Goal: Task Accomplishment & Management: Manage account settings

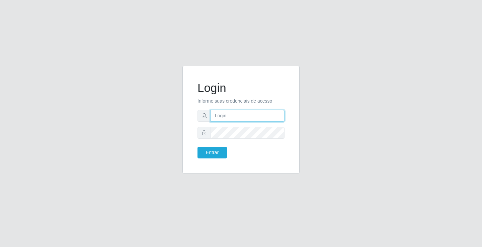
click at [231, 118] on input "text" at bounding box center [247, 116] width 74 height 12
type input "[PERSON_NAME]@ideal"
click at [243, 116] on input "[PERSON_NAME]@ideal" at bounding box center [247, 116] width 74 height 12
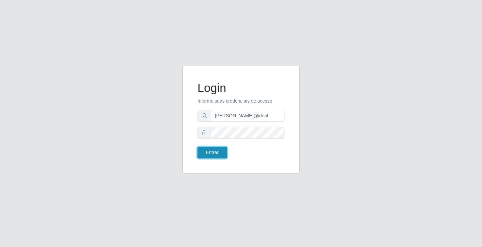
click at [218, 158] on button "Entrar" at bounding box center [211, 153] width 29 height 12
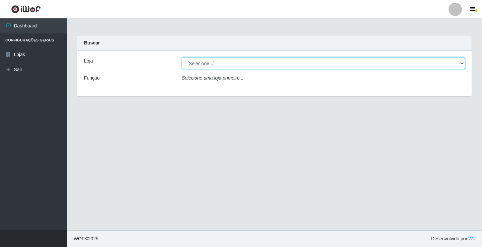
click at [275, 60] on select "[Selecione...] Ideal - Conceição" at bounding box center [323, 64] width 283 height 12
select select "231"
click at [182, 58] on select "[Selecione...] Ideal - Conceição" at bounding box center [323, 64] width 283 height 12
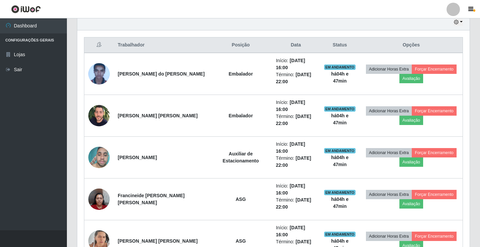
scroll to position [252, 0]
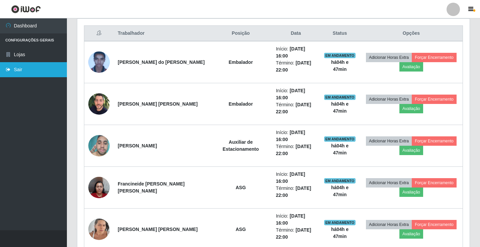
click at [24, 72] on link "Sair" at bounding box center [33, 69] width 67 height 15
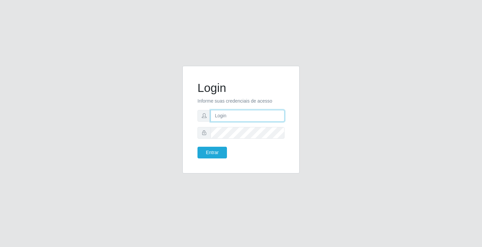
click at [272, 118] on input "text" at bounding box center [247, 116] width 74 height 12
type input "ediane@ideal"
click at [197, 147] on button "Entrar" at bounding box center [211, 153] width 29 height 12
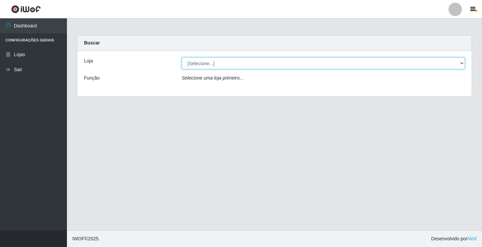
drag, startPoint x: 214, startPoint y: 64, endPoint x: 214, endPoint y: 68, distance: 4.3
click at [214, 64] on select "[Selecione...] Ideal - Conceição" at bounding box center [323, 64] width 283 height 12
select select "231"
click at [182, 58] on select "[Selecione...] Ideal - Conceição" at bounding box center [323, 64] width 283 height 12
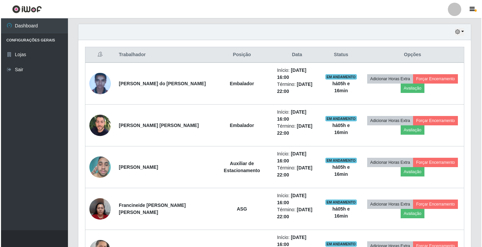
scroll to position [234, 0]
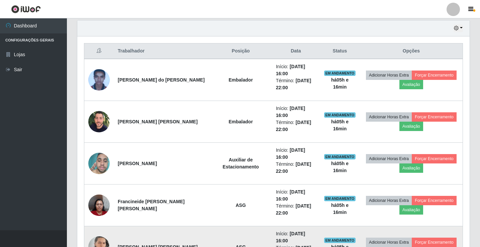
click at [100, 233] on img at bounding box center [98, 247] width 21 height 28
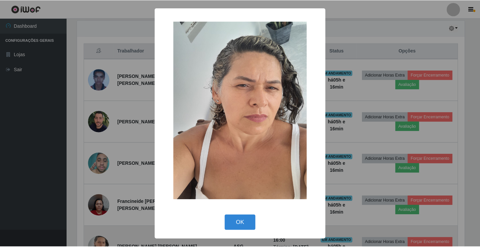
scroll to position [139, 389]
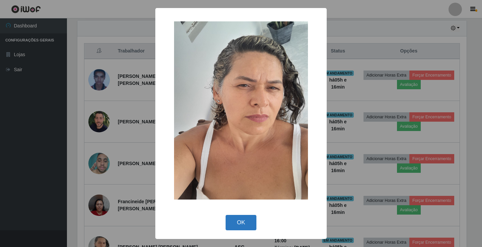
click at [249, 218] on button "OK" at bounding box center [240, 223] width 31 height 16
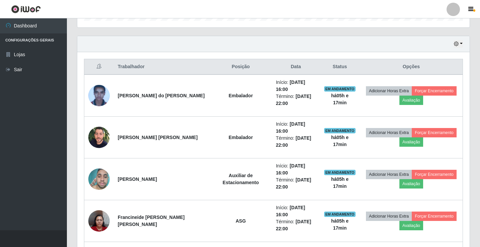
scroll to position [252, 0]
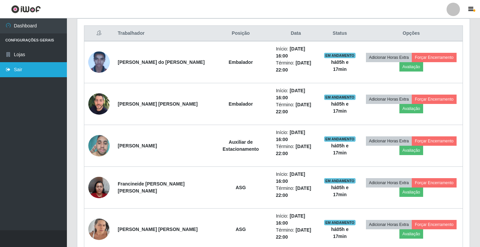
click at [25, 72] on link "Sair" at bounding box center [33, 69] width 67 height 15
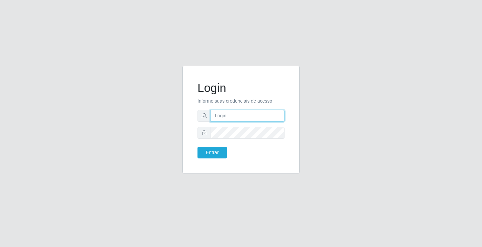
click at [250, 114] on input "text" at bounding box center [247, 116] width 74 height 12
type input "ediane@ideal"
click at [197, 147] on button "Entrar" at bounding box center [211, 153] width 29 height 12
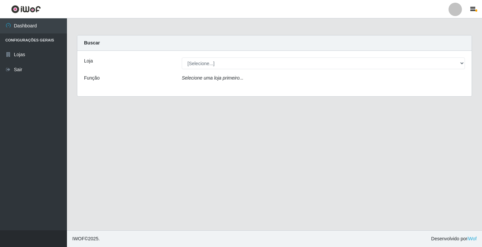
click at [188, 57] on div "Loja [Selecione...] Ideal - Conceição Função Selecione uma loja primeiro..." at bounding box center [274, 73] width 394 height 45
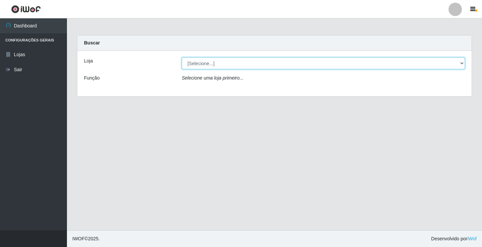
click at [195, 66] on select "[Selecione...] Ideal - Conceição" at bounding box center [323, 64] width 283 height 12
select select "231"
click at [182, 58] on select "[Selecione...] Ideal - Conceição" at bounding box center [323, 64] width 283 height 12
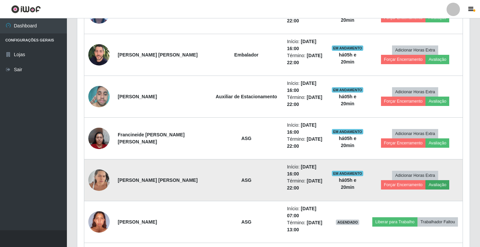
scroll to position [252, 0]
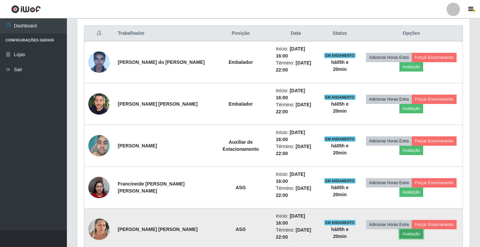
click at [406, 229] on button "Avaliação" at bounding box center [411, 233] width 24 height 9
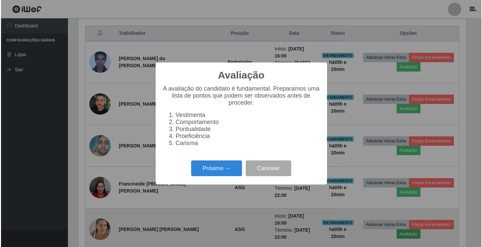
scroll to position [139, 389]
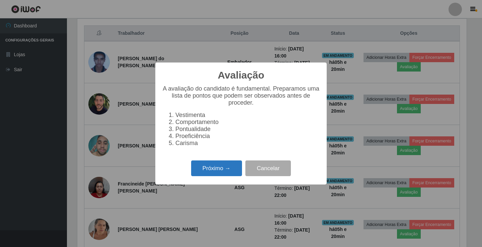
click at [224, 172] on button "Próximo →" at bounding box center [216, 169] width 51 height 16
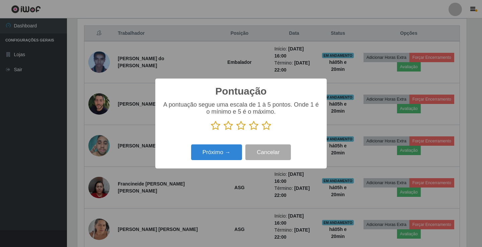
click at [217, 125] on icon at bounding box center [215, 126] width 9 height 10
click at [211, 131] on input "radio" at bounding box center [211, 131] width 0 height 0
click at [217, 124] on icon at bounding box center [215, 126] width 9 height 10
click at [211, 131] on input "radio" at bounding box center [211, 131] width 0 height 0
click at [218, 152] on button "Próximo →" at bounding box center [216, 153] width 51 height 16
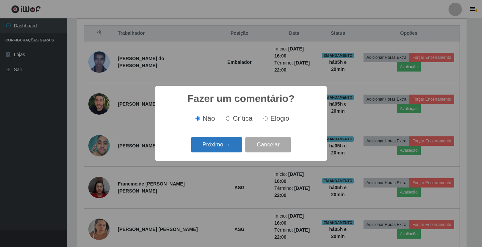
click at [215, 148] on button "Próximo →" at bounding box center [216, 145] width 51 height 16
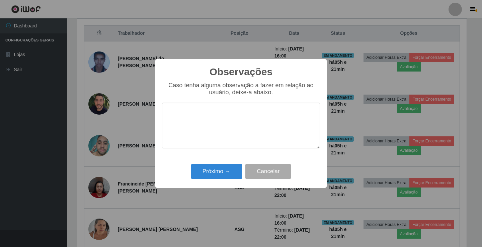
click at [213, 129] on textarea at bounding box center [241, 126] width 158 height 46
type textarea "pessima funcionaria"
click at [198, 169] on button "Próximo →" at bounding box center [216, 172] width 51 height 16
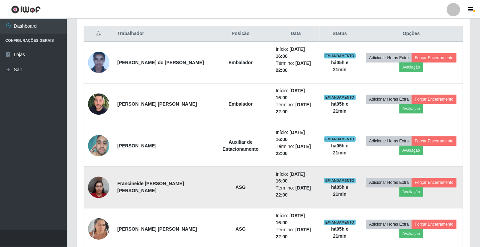
scroll to position [139, 392]
click at [406, 188] on button "Avaliação" at bounding box center [411, 192] width 24 height 9
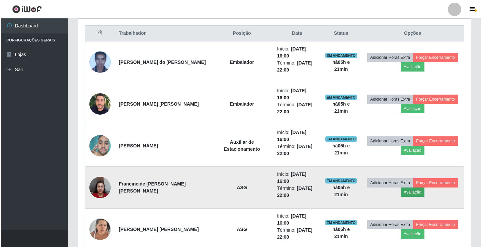
scroll to position [139, 389]
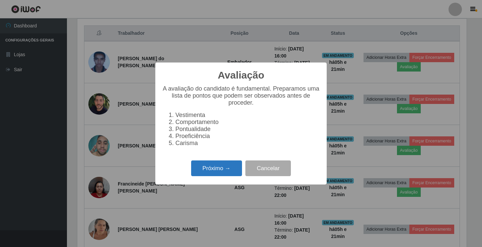
click at [228, 169] on button "Próximo →" at bounding box center [216, 169] width 51 height 16
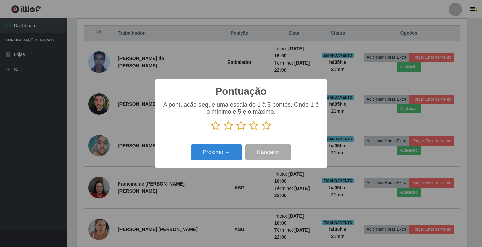
scroll to position [334406, 334156]
drag, startPoint x: 267, startPoint y: 129, endPoint x: 244, endPoint y: 141, distance: 25.3
click at [267, 129] on icon at bounding box center [266, 126] width 9 height 10
click at [262, 131] on input "radio" at bounding box center [262, 131] width 0 height 0
click at [225, 152] on button "Próximo →" at bounding box center [216, 153] width 51 height 16
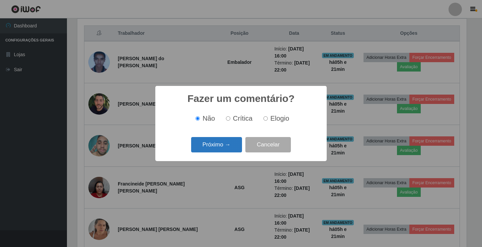
click at [230, 145] on button "Próximo →" at bounding box center [216, 145] width 51 height 16
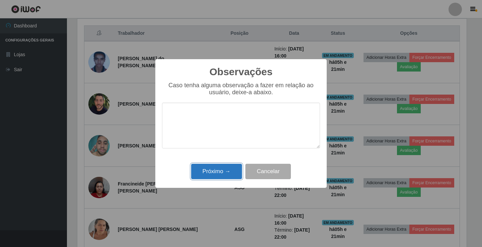
click at [223, 176] on button "Próximo →" at bounding box center [216, 172] width 51 height 16
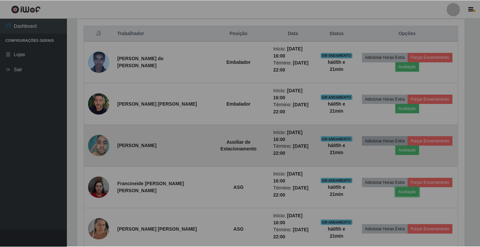
scroll to position [139, 392]
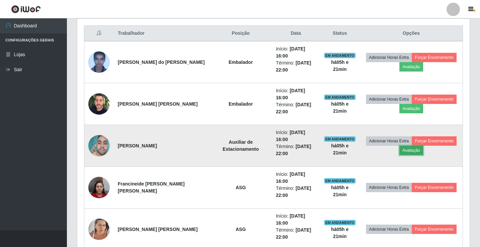
click at [406, 146] on button "Avaliação" at bounding box center [411, 150] width 24 height 9
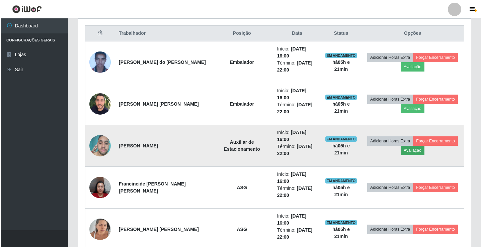
scroll to position [139, 389]
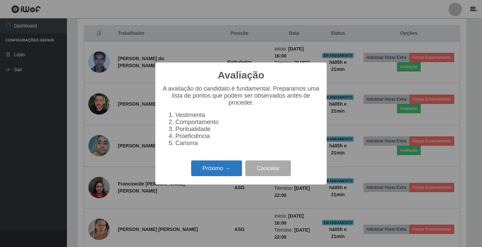
click at [209, 166] on button "Próximo →" at bounding box center [216, 169] width 51 height 16
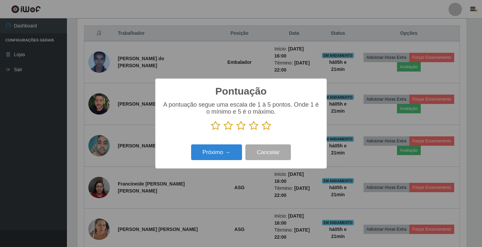
click at [265, 126] on icon at bounding box center [266, 126] width 9 height 10
click at [262, 131] on input "radio" at bounding box center [262, 131] width 0 height 0
click at [221, 151] on button "Próximo →" at bounding box center [216, 153] width 51 height 16
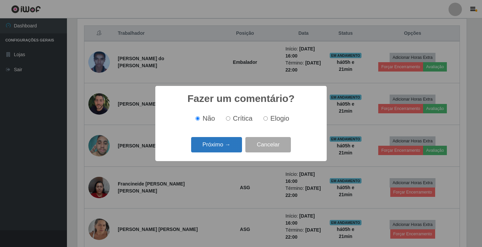
click at [225, 139] on button "Próximo →" at bounding box center [216, 145] width 51 height 16
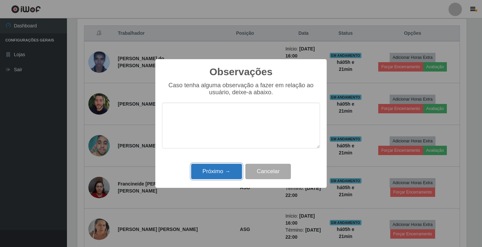
click at [221, 166] on button "Próximo →" at bounding box center [216, 172] width 51 height 16
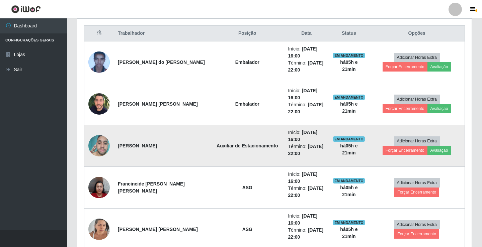
scroll to position [139, 392]
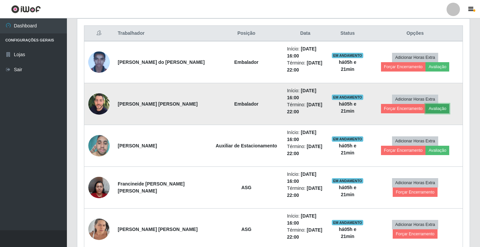
click at [426, 107] on button "Avaliação" at bounding box center [438, 108] width 24 height 9
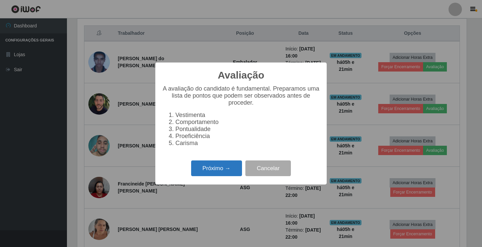
click at [212, 168] on button "Próximo →" at bounding box center [216, 169] width 51 height 16
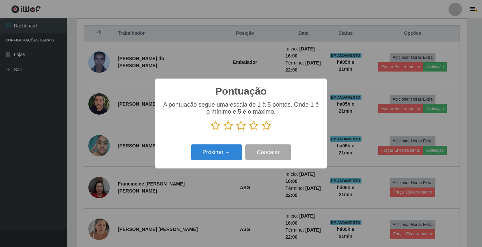
scroll to position [334406, 334156]
click at [268, 127] on icon at bounding box center [266, 126] width 9 height 10
click at [262, 131] on input "radio" at bounding box center [262, 131] width 0 height 0
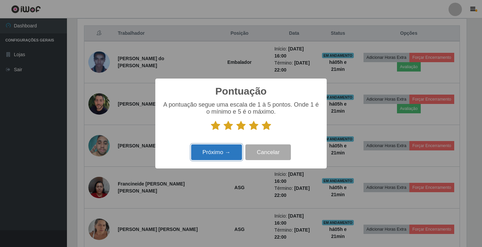
click at [222, 159] on button "Próximo →" at bounding box center [216, 153] width 51 height 16
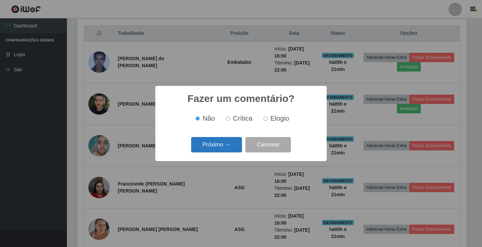
click at [232, 143] on button "Próximo →" at bounding box center [216, 145] width 51 height 16
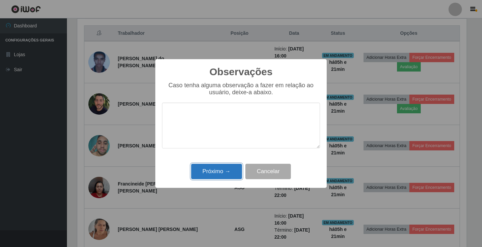
click at [213, 174] on button "Próximo →" at bounding box center [216, 172] width 51 height 16
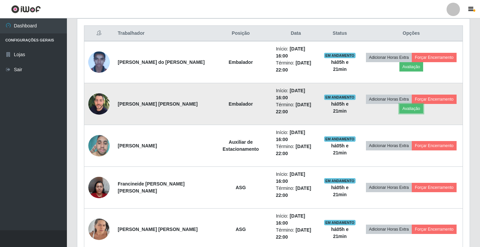
scroll to position [139, 392]
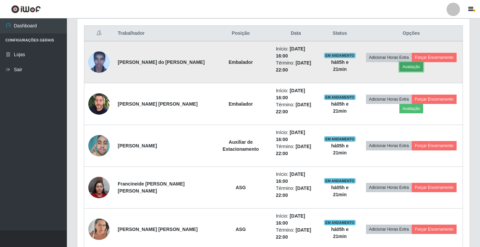
click at [406, 65] on button "Avaliação" at bounding box center [411, 66] width 24 height 9
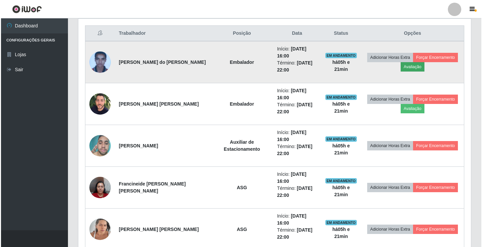
scroll to position [139, 389]
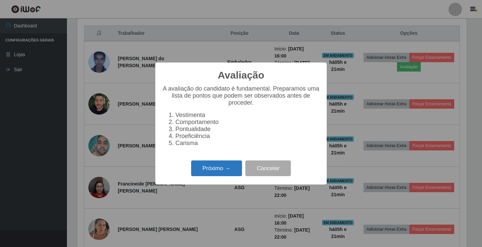
click at [218, 169] on button "Próximo →" at bounding box center [216, 169] width 51 height 16
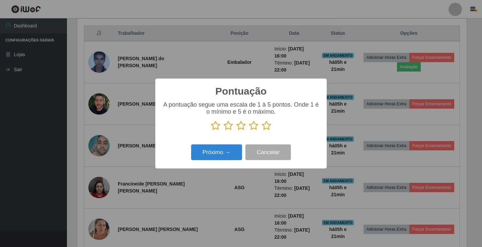
click at [270, 126] on icon at bounding box center [266, 126] width 9 height 10
click at [262, 131] on input "radio" at bounding box center [262, 131] width 0 height 0
click at [207, 152] on button "Próximo →" at bounding box center [216, 153] width 51 height 16
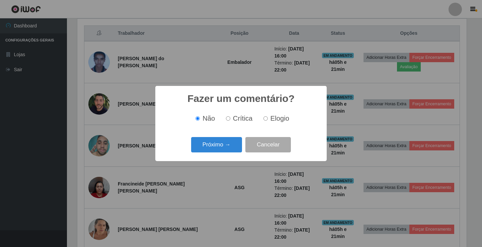
click at [207, 154] on div "Próximo → Cancelar" at bounding box center [241, 144] width 158 height 19
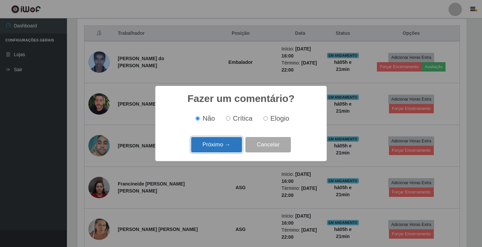
click at [214, 147] on button "Próximo →" at bounding box center [216, 145] width 51 height 16
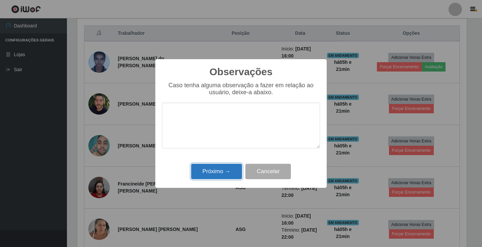
click at [210, 175] on button "Próximo →" at bounding box center [216, 172] width 51 height 16
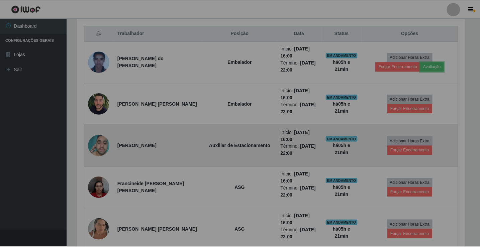
scroll to position [0, 0]
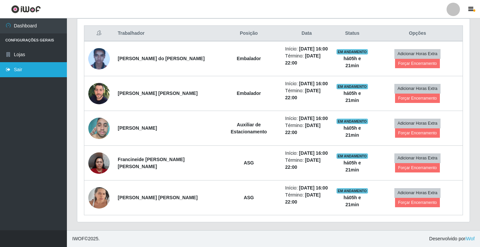
click at [17, 67] on link "Sair" at bounding box center [33, 69] width 67 height 15
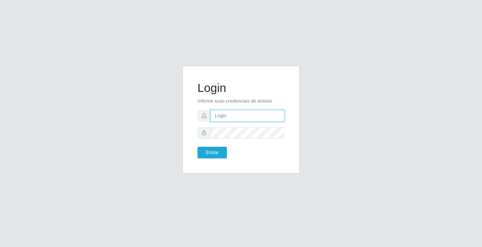
click at [222, 120] on input "text" at bounding box center [247, 116] width 74 height 12
type input "ediane@ideal"
click at [197, 147] on button "Entrar" at bounding box center [211, 153] width 29 height 12
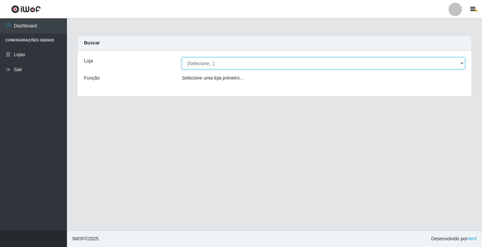
click at [250, 65] on select "[Selecione...] Ideal - Conceição" at bounding box center [323, 64] width 283 height 12
select select "231"
click at [182, 58] on select "[Selecione...] Ideal - Conceição" at bounding box center [323, 64] width 283 height 12
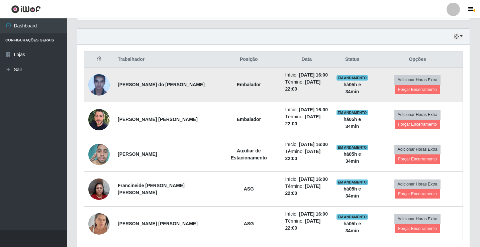
scroll to position [252, 0]
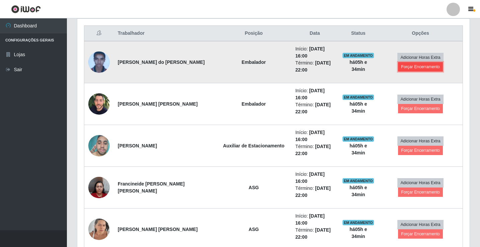
click at [403, 65] on button "Forçar Encerramento" at bounding box center [420, 66] width 45 height 9
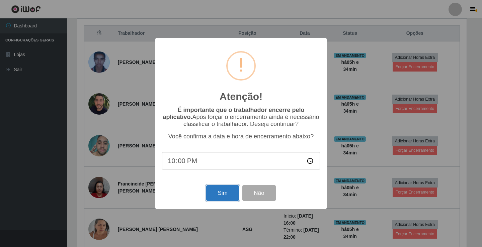
click at [219, 193] on button "Sim" at bounding box center [222, 193] width 32 height 16
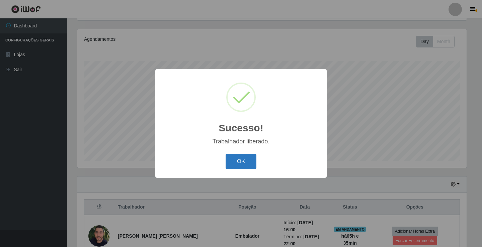
click at [245, 160] on button "OK" at bounding box center [240, 162] width 31 height 16
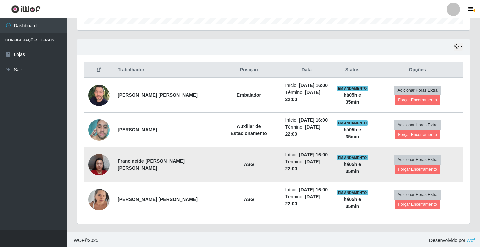
scroll to position [217, 0]
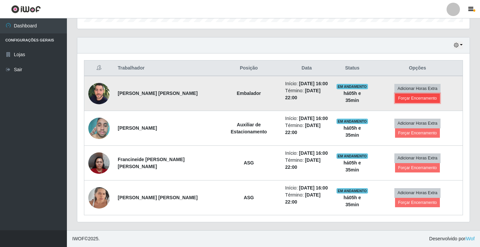
click at [406, 97] on button "Forçar Encerramento" at bounding box center [417, 98] width 45 height 9
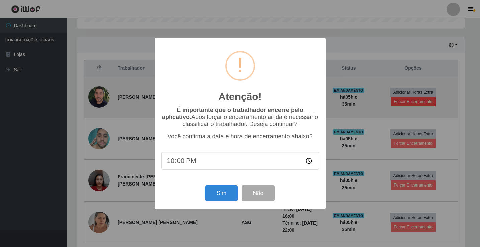
scroll to position [139, 389]
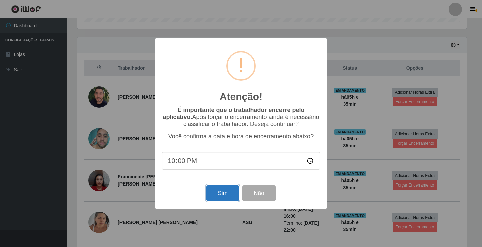
click at [229, 190] on button "Sim" at bounding box center [222, 193] width 32 height 16
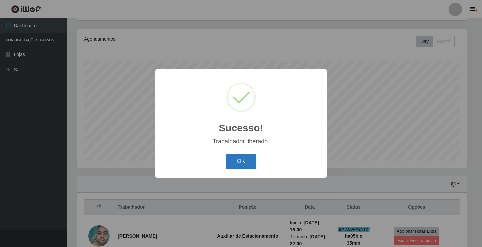
click at [237, 167] on button "OK" at bounding box center [240, 162] width 31 height 16
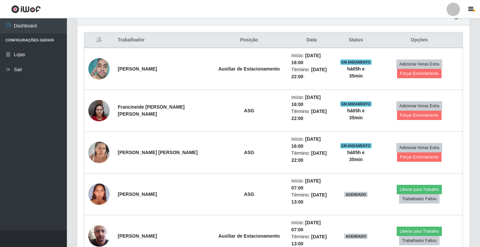
scroll to position [167, 0]
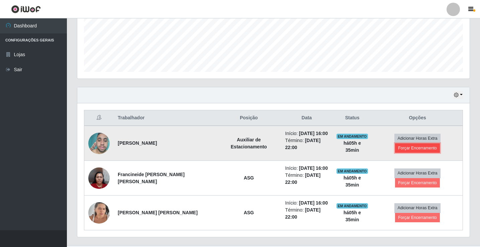
click at [428, 144] on button "Forçar Encerramento" at bounding box center [417, 148] width 45 height 9
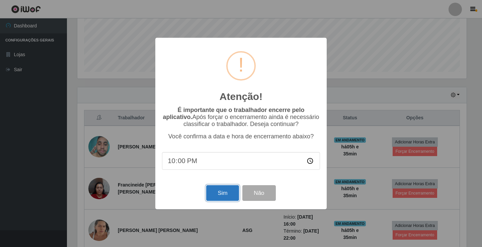
click at [216, 192] on button "Sim" at bounding box center [222, 193] width 32 height 16
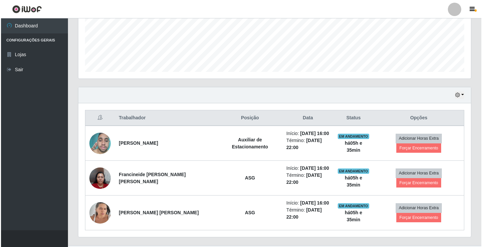
scroll to position [78, 0]
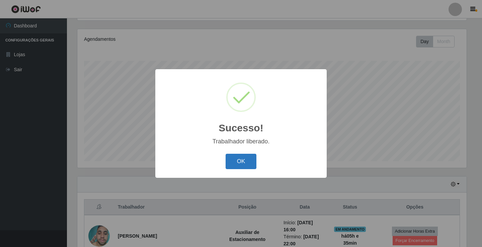
click at [245, 162] on button "OK" at bounding box center [240, 162] width 31 height 16
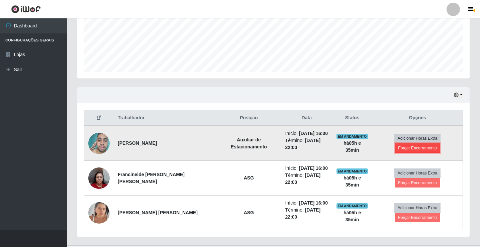
click at [434, 144] on button "Forçar Encerramento" at bounding box center [417, 148] width 45 height 9
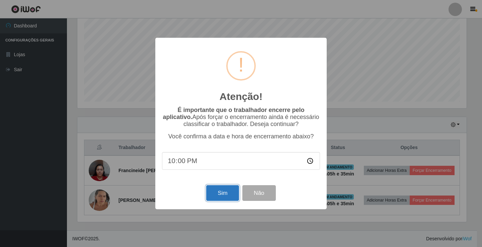
click at [223, 196] on button "Sim" at bounding box center [222, 193] width 32 height 16
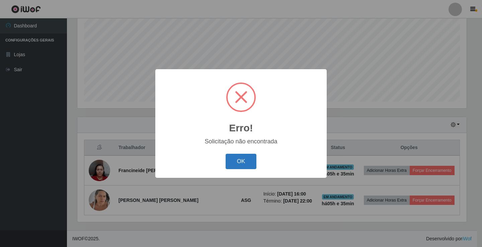
click at [249, 167] on button "OK" at bounding box center [240, 162] width 31 height 16
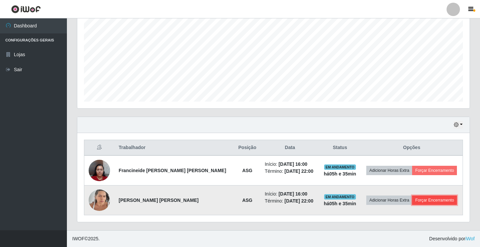
click at [426, 200] on button "Forçar Encerramento" at bounding box center [434, 200] width 45 height 9
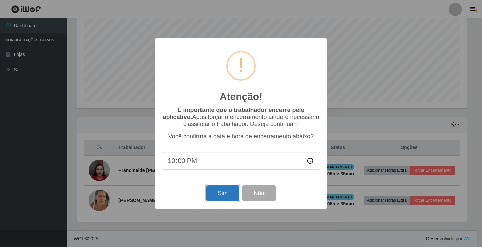
click at [214, 196] on button "Sim" at bounding box center [222, 193] width 32 height 16
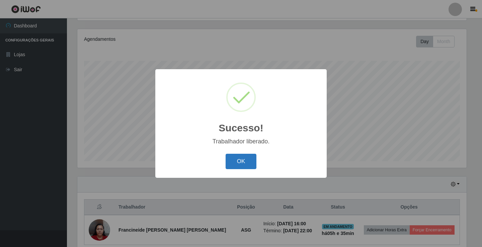
click at [246, 163] on button "OK" at bounding box center [240, 162] width 31 height 16
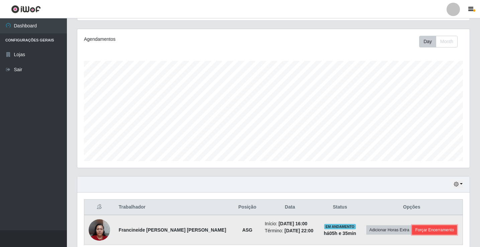
click at [422, 229] on button "Forçar Encerramento" at bounding box center [434, 229] width 45 height 9
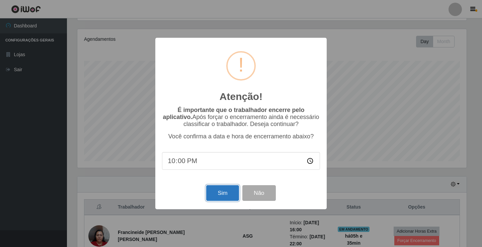
click at [219, 194] on button "Sim" at bounding box center [222, 193] width 32 height 16
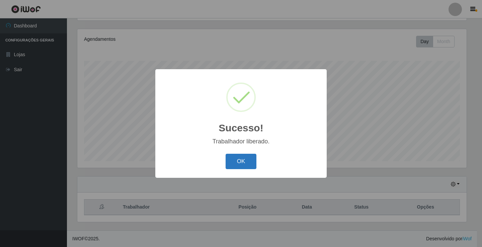
click at [248, 166] on button "OK" at bounding box center [240, 162] width 31 height 16
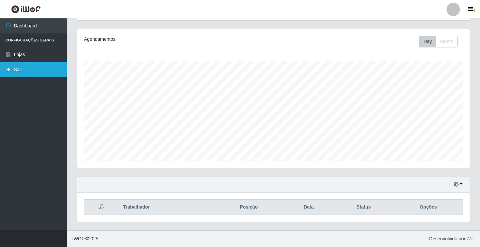
click at [52, 71] on link "Sair" at bounding box center [33, 69] width 67 height 15
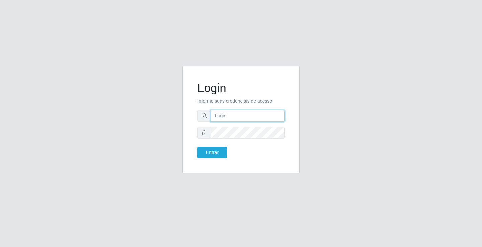
click at [224, 113] on input "text" at bounding box center [247, 116] width 74 height 12
type input "ediane@ideal"
click at [197, 147] on button "Entrar" at bounding box center [211, 153] width 29 height 12
click at [219, 149] on button "Entrar" at bounding box center [211, 153] width 29 height 12
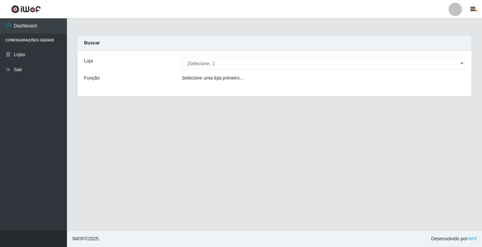
click at [220, 70] on div "Loja [Selecione...] Ideal - Conceição Função Selecione uma loja primeiro..." at bounding box center [274, 73] width 394 height 45
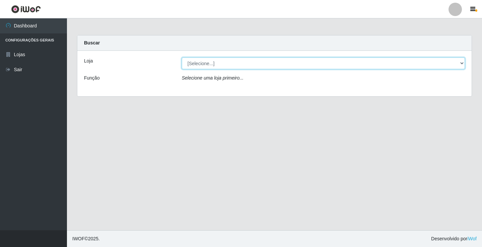
click at [220, 64] on select "[Selecione...] Ideal - Conceição" at bounding box center [323, 64] width 283 height 12
select select "231"
click at [182, 58] on select "[Selecione...] Ideal - Conceição" at bounding box center [323, 64] width 283 height 12
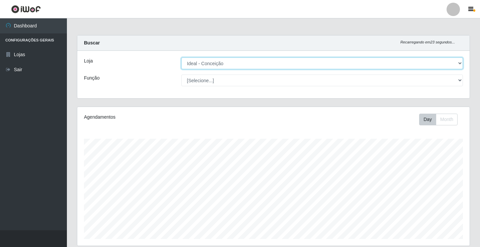
click at [201, 67] on select "[Selecione...] Ideal - Conceição" at bounding box center [322, 64] width 282 height 12
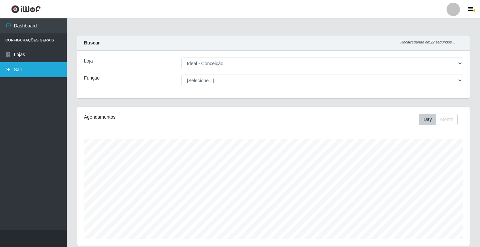
click at [29, 66] on link "Sair" at bounding box center [33, 69] width 67 height 15
